Goal: Task Accomplishment & Management: Use online tool/utility

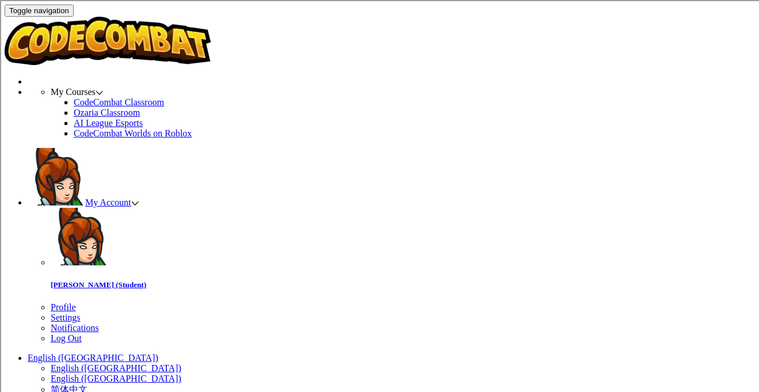
click at [139, 198] on span "My Account" at bounding box center [112, 203] width 54 height 10
click at [76, 302] on link "Profile" at bounding box center [63, 307] width 25 height 10
click at [139, 198] on span "My Account" at bounding box center [112, 203] width 54 height 10
click at [96, 87] on span "My Courses" at bounding box center [73, 92] width 45 height 10
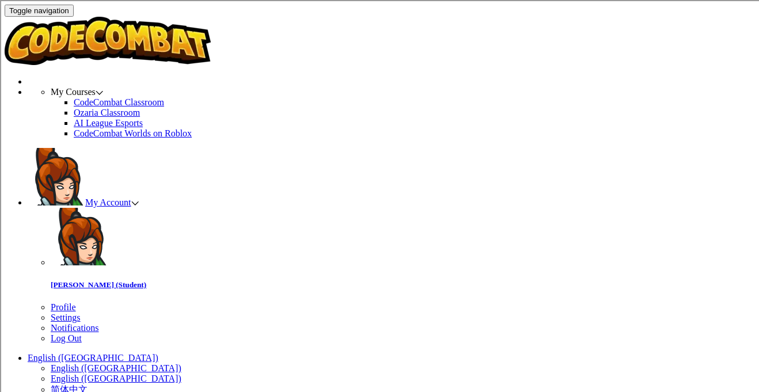
click at [164, 97] on link "CodeCombat Classroom" at bounding box center [119, 102] width 90 height 10
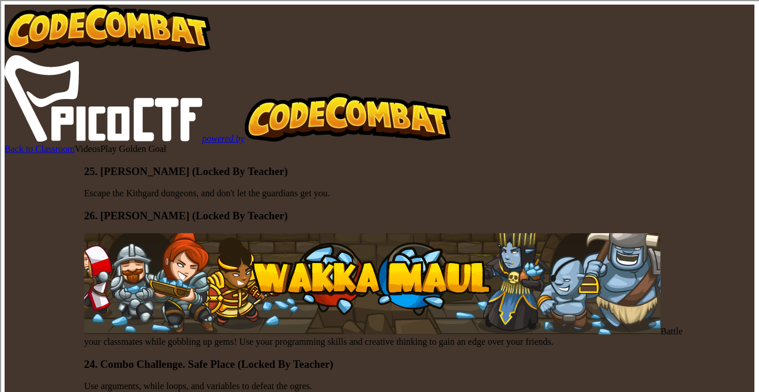
click at [396, 165] on div at bounding box center [384, 165] width 600 height 0
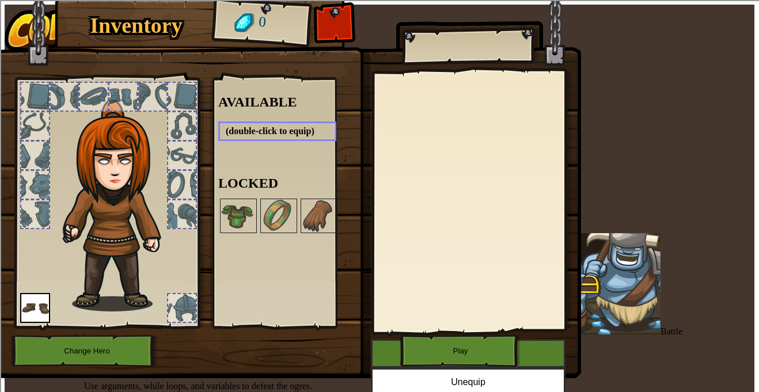
click at [400, 335] on button "Play" at bounding box center [460, 351] width 120 height 32
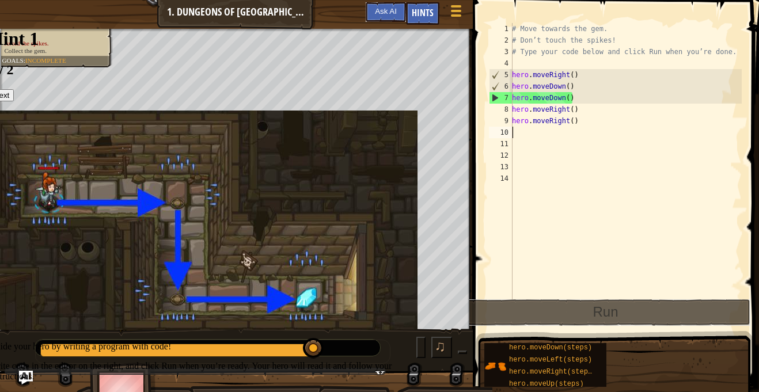
click at [515, 132] on div "# Move towards the gem. # Don’t touch the spikes! # Type your code below and cl…" at bounding box center [626, 172] width 232 height 299
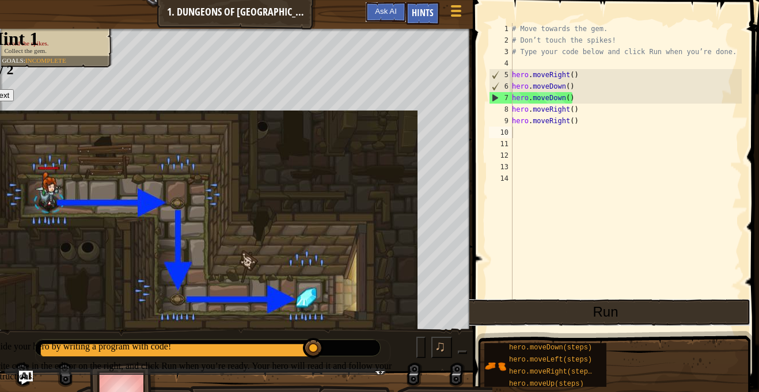
click at [670, 313] on button "Run" at bounding box center [606, 312] width 290 height 26
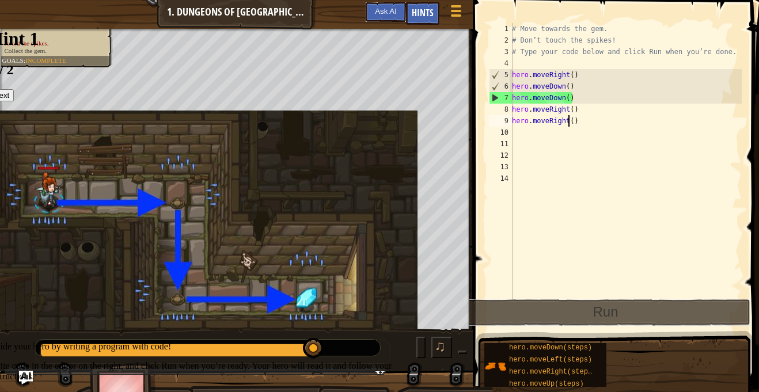
click at [567, 120] on div "# Move towards the gem. # Don’t touch the spikes! # Type your code below and cl…" at bounding box center [626, 172] width 232 height 299
click at [570, 121] on div "# Move towards the gem. # Don’t touch the spikes! # Type your code below and cl…" at bounding box center [626, 172] width 232 height 299
click at [572, 120] on div "# Move towards the gem. # Don’t touch the spikes! # Type your code below and cl…" at bounding box center [626, 172] width 232 height 299
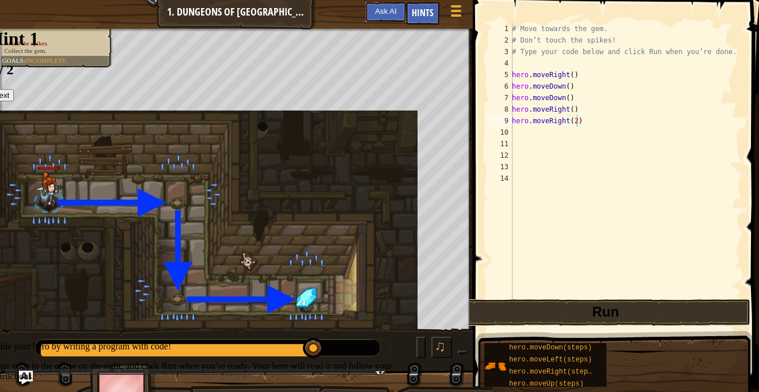
click at [648, 309] on button "Run" at bounding box center [606, 312] width 290 height 26
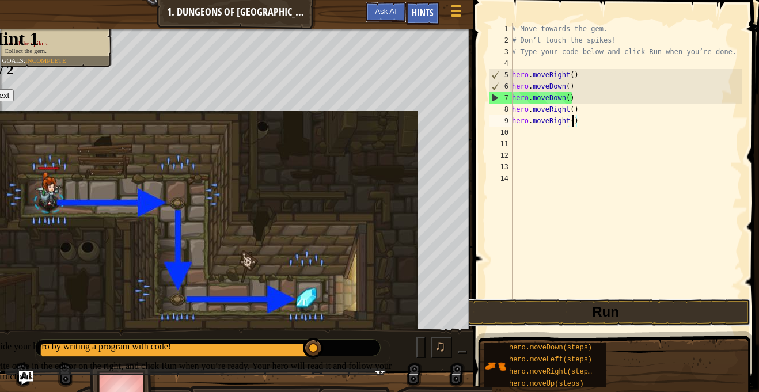
scroll to position [5, 9]
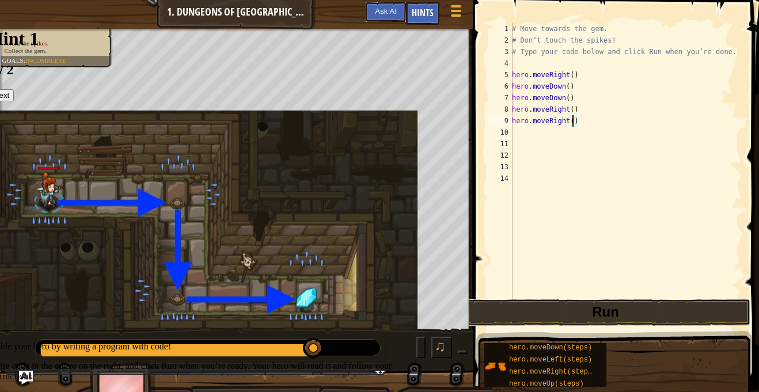
click at [568, 122] on div "# Move towards the gem. # Don’t touch the spikes! # Type your code below and cl…" at bounding box center [626, 172] width 232 height 299
click at [680, 315] on button "Run" at bounding box center [606, 312] width 290 height 26
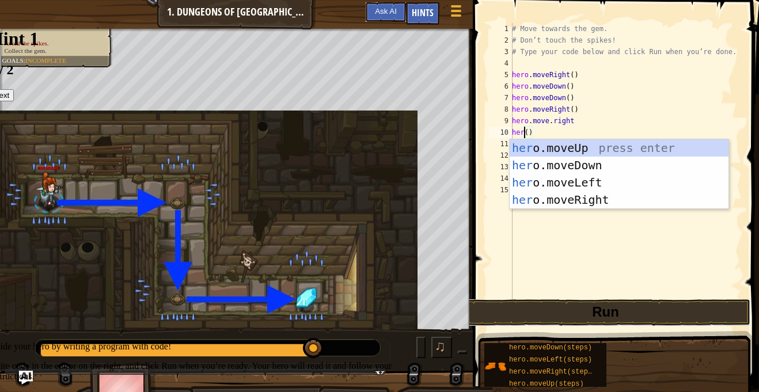
scroll to position [5, 2]
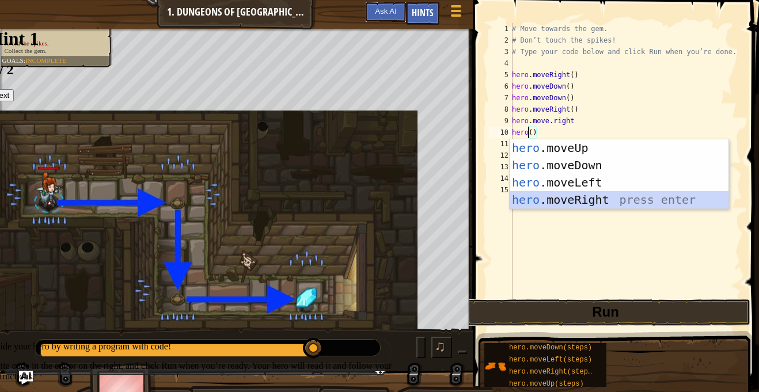
click at [621, 197] on div "hero .moveUp press enter hero .moveDown press enter hero .moveLeft press enter …" at bounding box center [619, 191] width 219 height 104
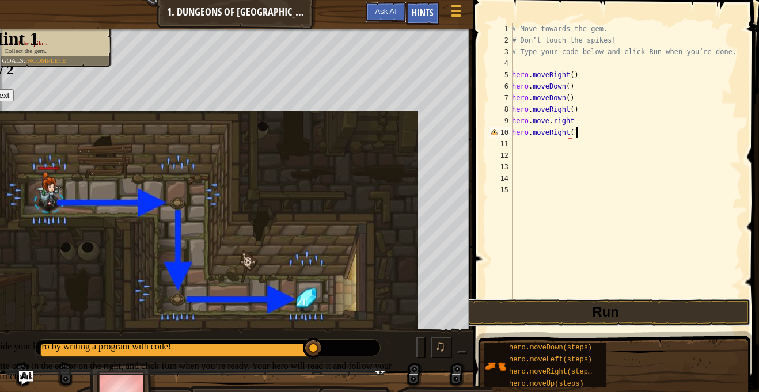
scroll to position [5, 9]
click at [712, 304] on button "Run" at bounding box center [606, 312] width 290 height 26
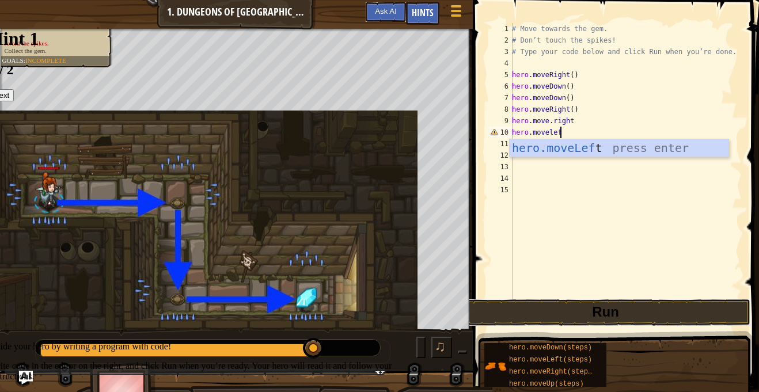
scroll to position [5, 7]
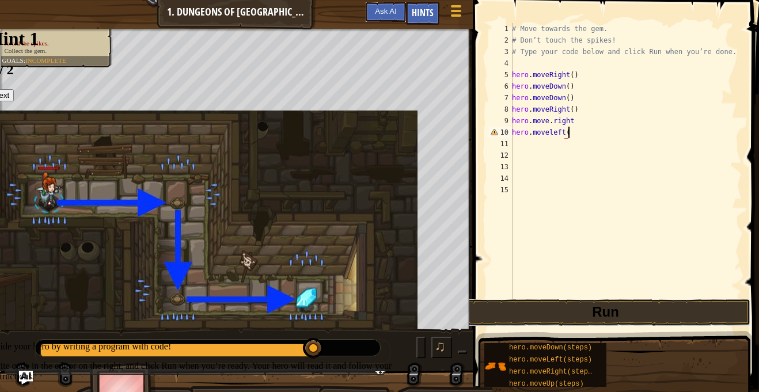
type textarea "hero.moveleft()"
click at [643, 318] on button "Run" at bounding box center [606, 312] width 290 height 26
type textarea "m"
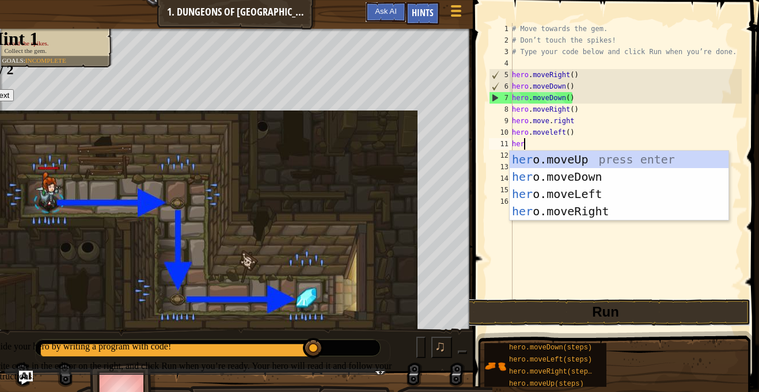
scroll to position [5, 2]
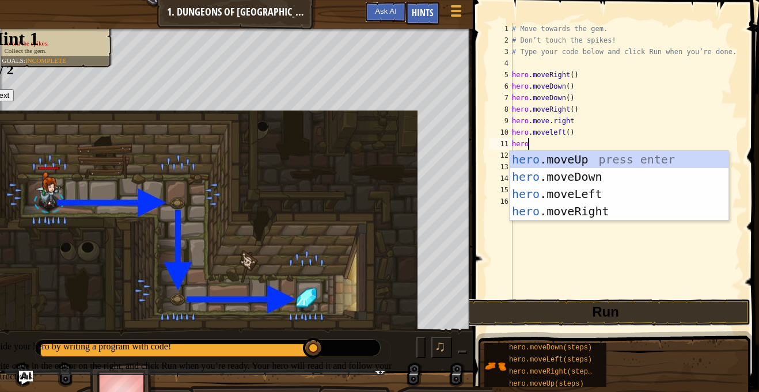
type textarea "hero."
click at [555, 190] on div "hero. moveUp press enter hero. moveDown press enter hero. moveLeft press enter …" at bounding box center [619, 203] width 219 height 104
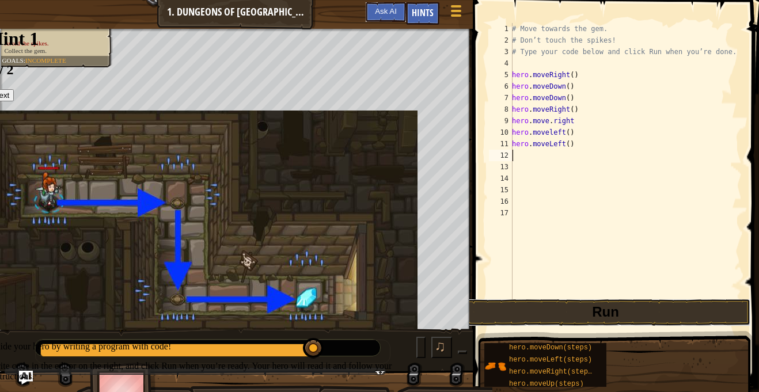
scroll to position [5, 0]
click at [647, 314] on button "Run" at bounding box center [606, 312] width 290 height 26
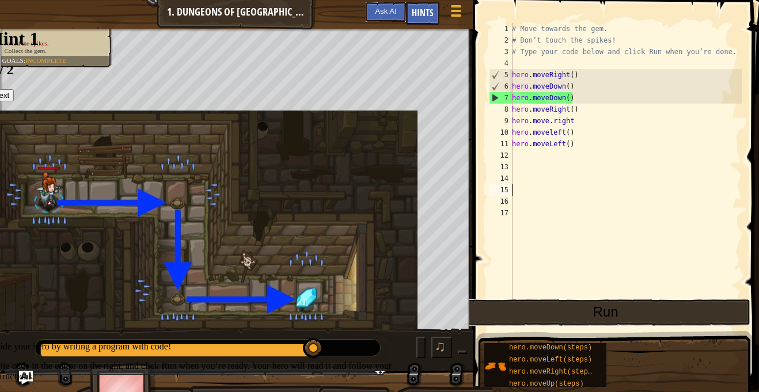
click at [533, 240] on div "# Move towards the gem. # Don’t touch the spikes! # Type your code below and cl…" at bounding box center [626, 172] width 232 height 299
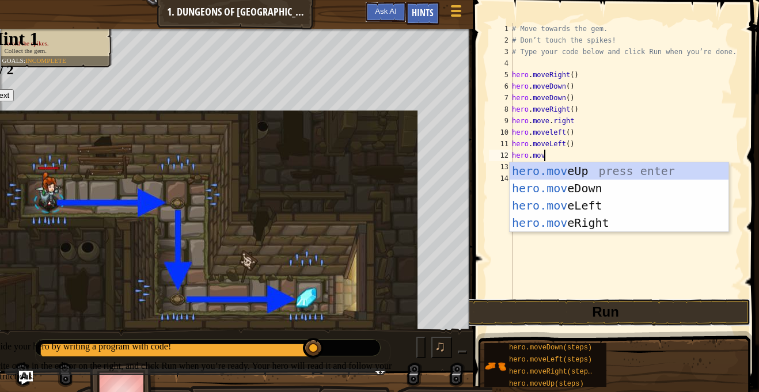
type textarea "hero.move"
click at [534, 177] on div "hero.move Up press enter hero.move Down press enter hero.move Left press enter …" at bounding box center [619, 214] width 219 height 104
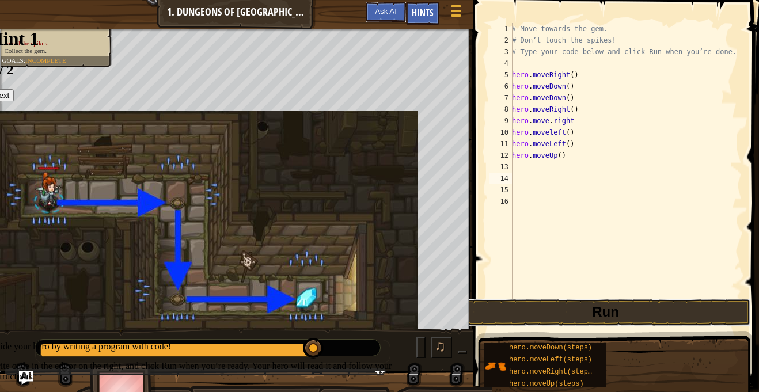
click at [670, 299] on span at bounding box center [616, 192] width 295 height 451
click at [702, 306] on button "Run" at bounding box center [606, 312] width 290 height 26
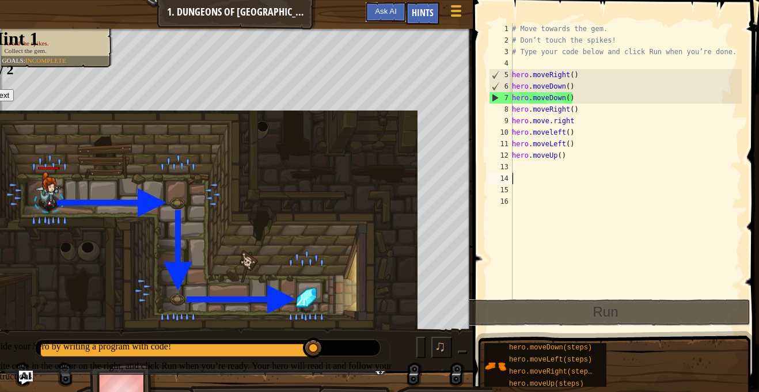
click at [565, 156] on div "# Move towards the gem. # Don’t touch the spikes! # Type your code below and cl…" at bounding box center [626, 172] width 232 height 299
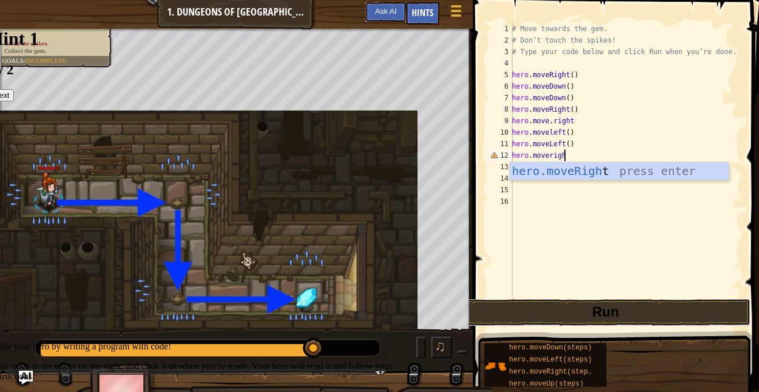
type textarea "hero.moveright"
click at [572, 172] on div "hero.moveRight press enter" at bounding box center [619, 188] width 219 height 52
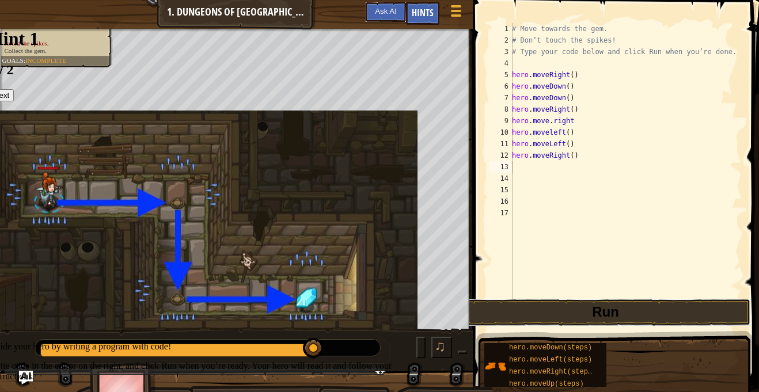
click at [655, 318] on button "Run" at bounding box center [606, 312] width 290 height 26
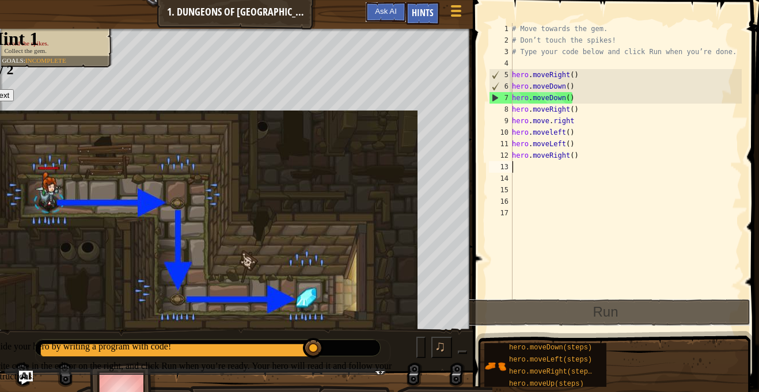
click at [570, 155] on div "# Move towards the gem. # Don’t touch the spikes! # Type your code below and cl…" at bounding box center [626, 172] width 232 height 299
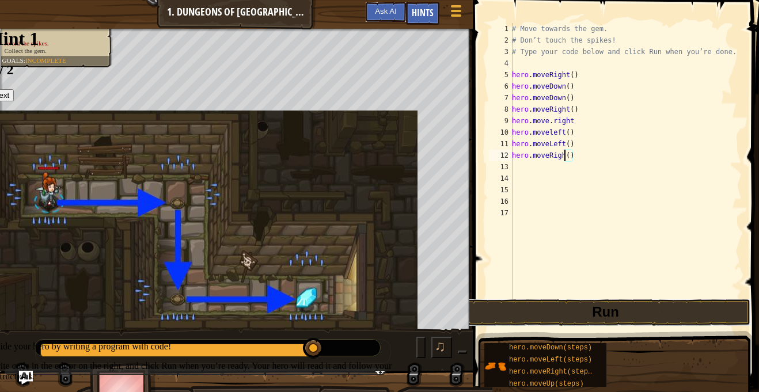
click at [574, 156] on div "# Move towards the gem. # Don’t touch the spikes! # Type your code below and cl…" at bounding box center [626, 172] width 232 height 299
type textarea "h"
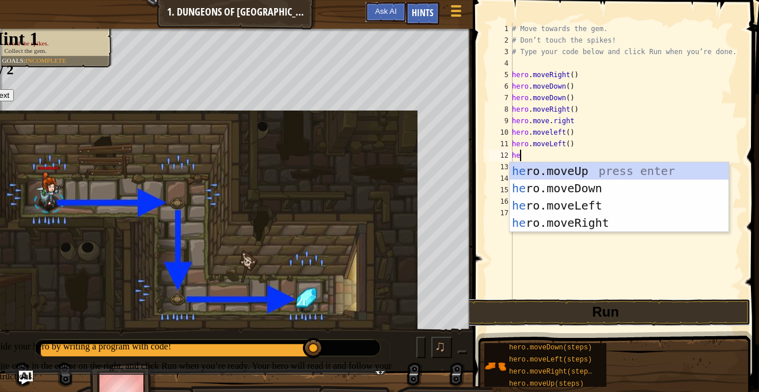
scroll to position [5, 1]
type textarea "her"
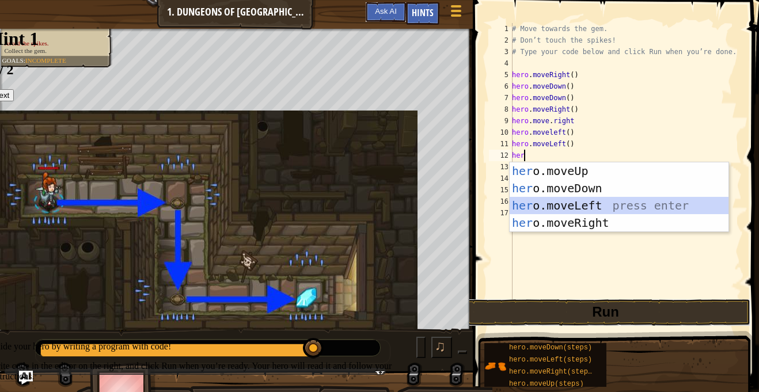
click at [604, 205] on div "her o.moveUp press enter her o.moveDown press enter her o.moveLeft press enter …" at bounding box center [619, 214] width 219 height 104
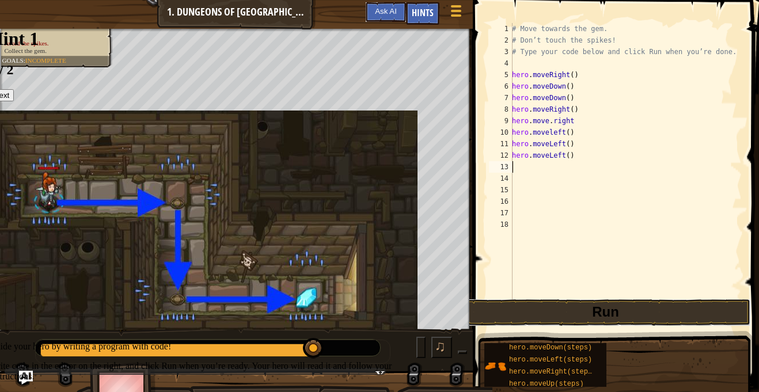
click at [627, 314] on button "Run" at bounding box center [606, 312] width 290 height 26
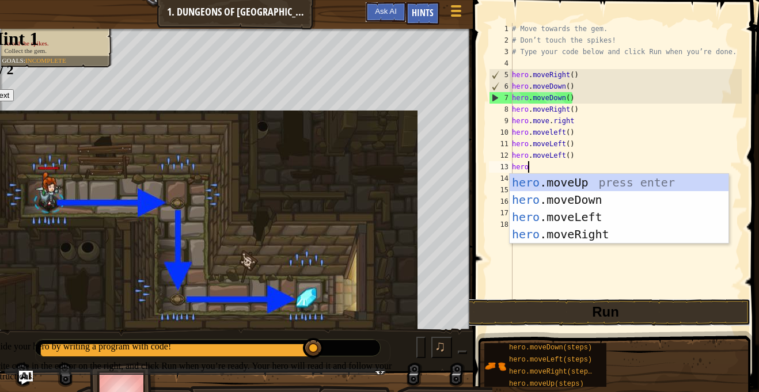
type textarea "hero"
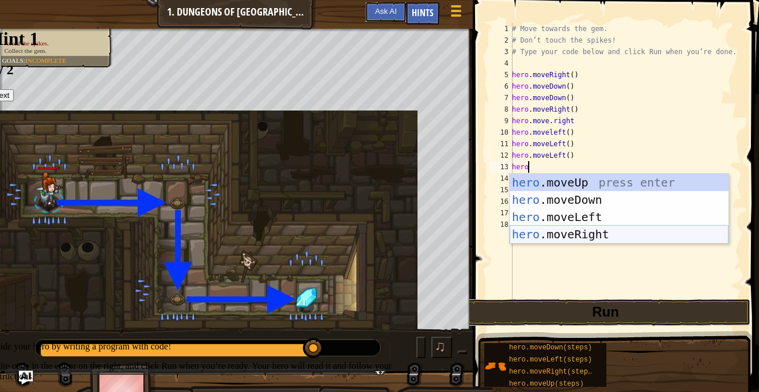
click at [588, 229] on div "hero .moveUp press enter hero .moveDown press enter hero .moveLeft press enter …" at bounding box center [619, 226] width 219 height 104
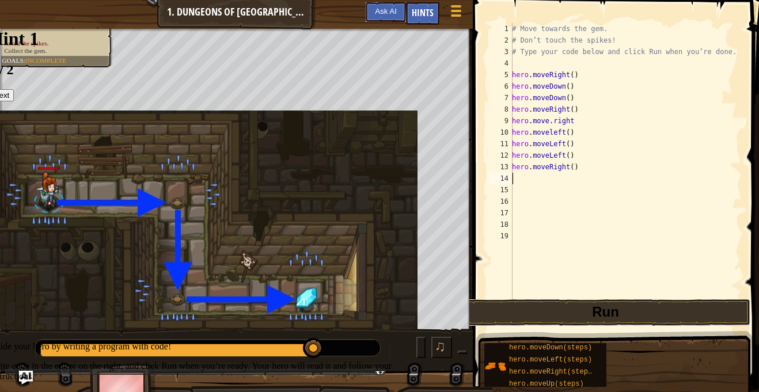
scroll to position [5, 0]
click at [612, 310] on button "Run" at bounding box center [606, 312] width 290 height 26
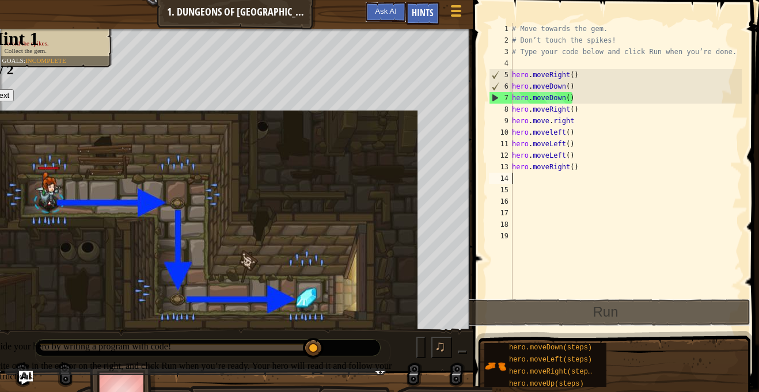
drag, startPoint x: 301, startPoint y: 351, endPoint x: 355, endPoint y: 355, distance: 53.7
click at [355, 355] on div at bounding box center [208, 347] width 346 height 17
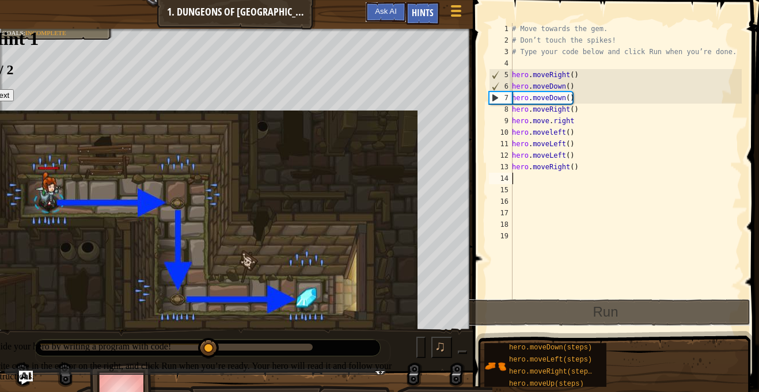
drag, startPoint x: 309, startPoint y: 342, endPoint x: 203, endPoint y: 327, distance: 107.6
click at [203, 327] on div "♫" at bounding box center [236, 349] width 473 height 44
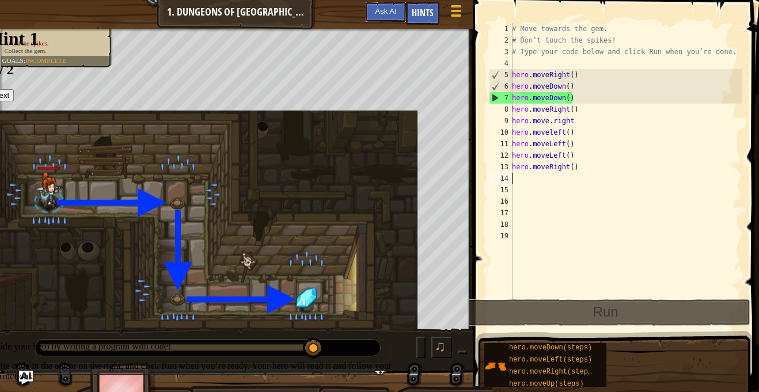
drag, startPoint x: 198, startPoint y: 353, endPoint x: 365, endPoint y: 345, distance: 166.6
click at [365, 345] on div at bounding box center [212, 352] width 355 height 24
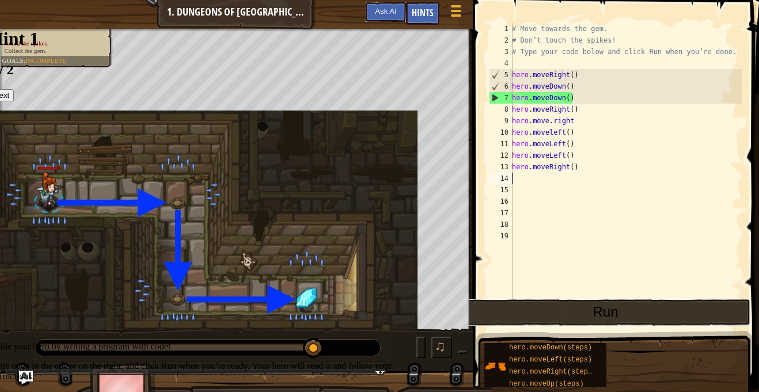
click at [602, 313] on button "Run" at bounding box center [606, 312] width 290 height 26
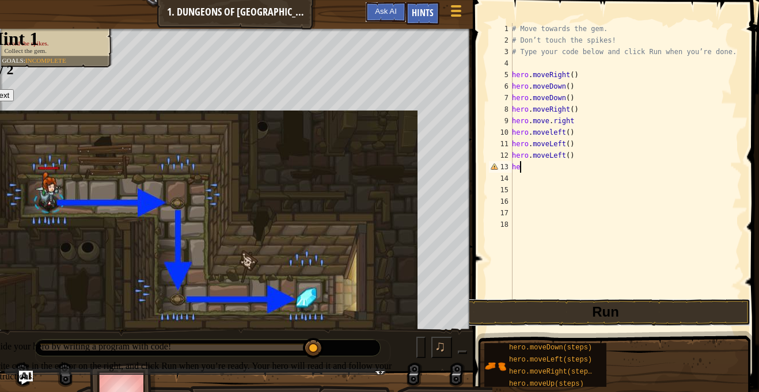
type textarea "h"
click at [656, 312] on button "Run" at bounding box center [606, 312] width 290 height 26
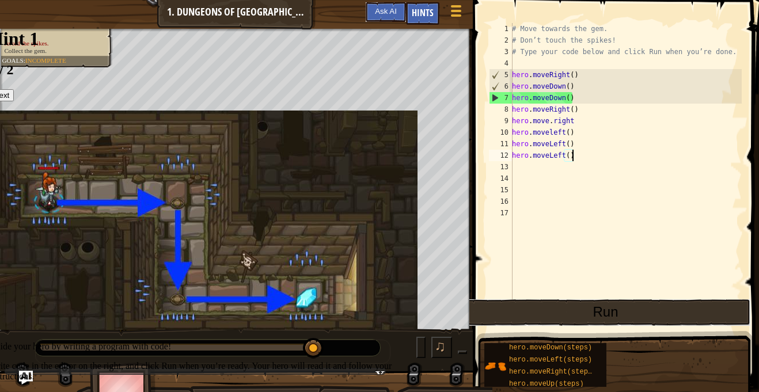
click at [621, 308] on button "Run" at bounding box center [606, 312] width 290 height 26
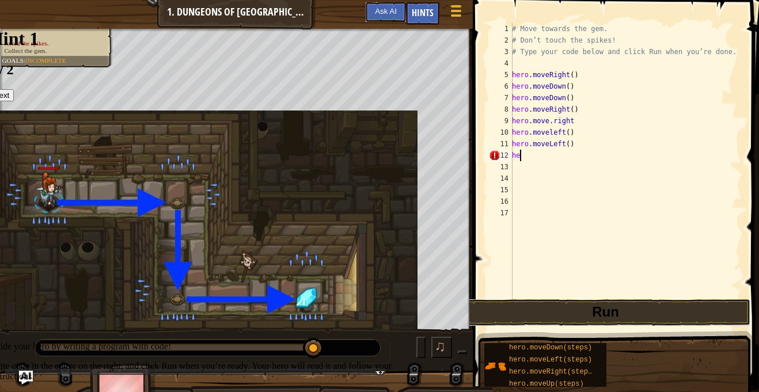
type textarea "h"
click at [601, 320] on button "Run" at bounding box center [606, 312] width 290 height 26
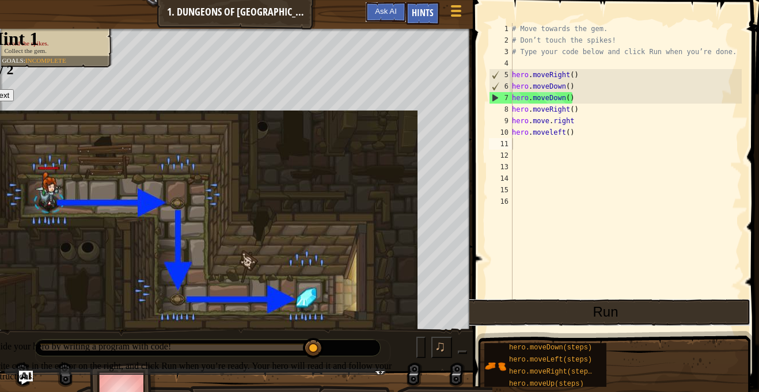
click at [690, 307] on button "Run" at bounding box center [606, 312] width 290 height 26
click at [694, 316] on button "Run" at bounding box center [606, 312] width 290 height 26
click at [670, 310] on button "Run" at bounding box center [606, 312] width 290 height 26
click at [669, 313] on button "Run" at bounding box center [606, 312] width 290 height 26
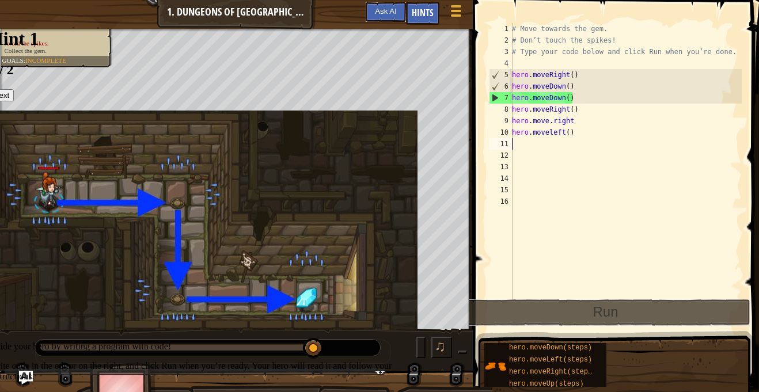
click at [571, 121] on div "# Move towards the gem. # Don’t touch the spikes! # Type your code below and cl…" at bounding box center [626, 172] width 232 height 299
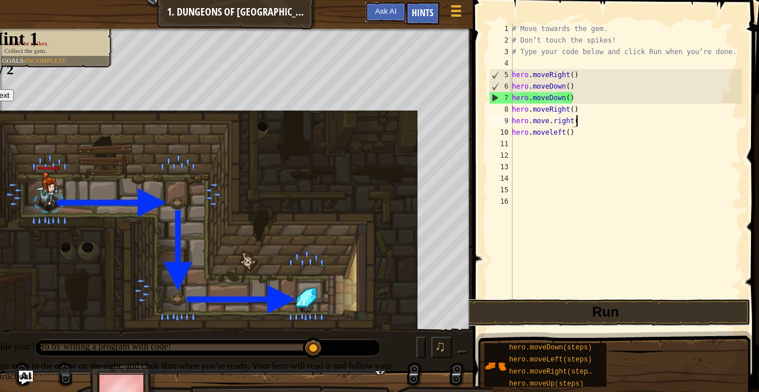
scroll to position [5, 9]
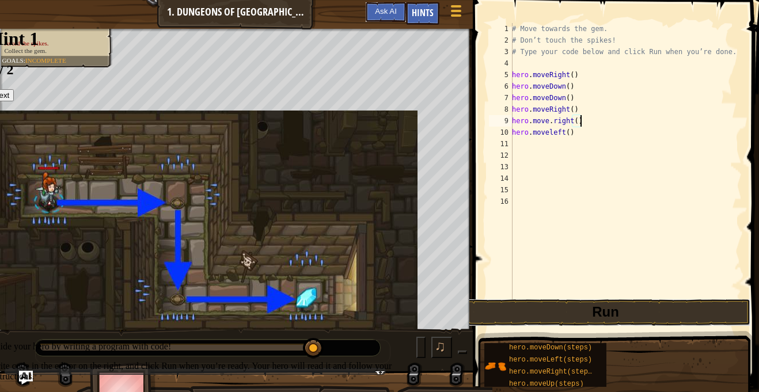
click at [552, 122] on div "# Move towards the gem. # Don’t touch the spikes! # Type your code below and cl…" at bounding box center [626, 172] width 232 height 299
type textarea "hero.moveright()"
click at [639, 314] on button "Run" at bounding box center [606, 312] width 290 height 26
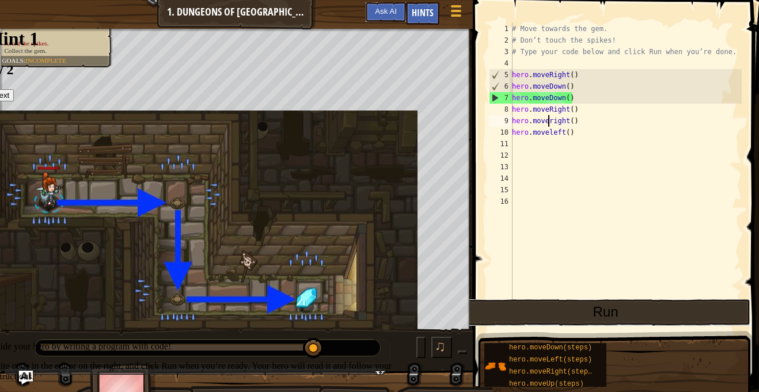
click at [593, 322] on button "Run" at bounding box center [606, 312] width 290 height 26
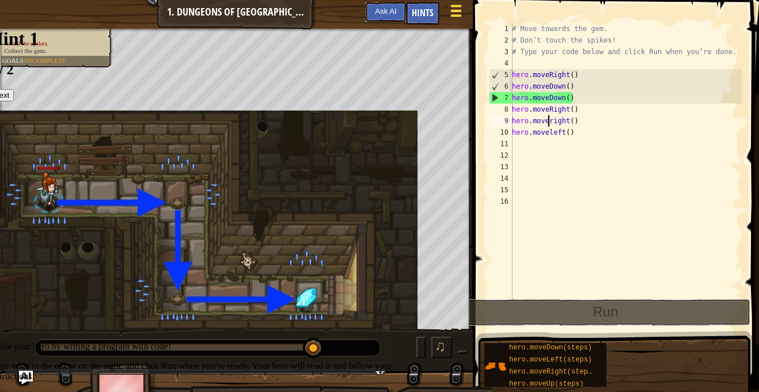
click at [454, 12] on span at bounding box center [455, 11] width 11 height 2
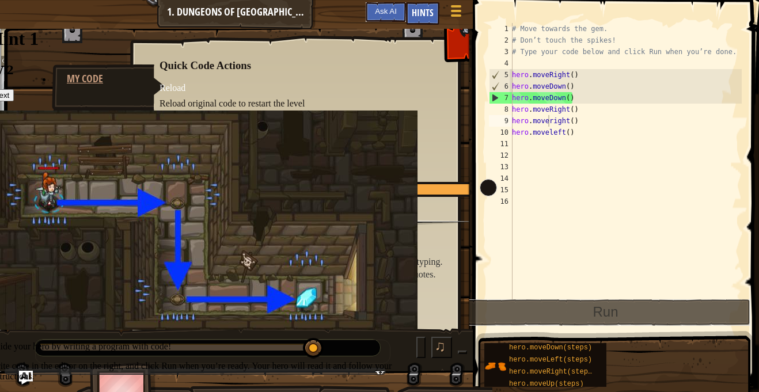
click at [464, 35] on span at bounding box center [464, 35] width 0 height 0
